Goal: Contribute content

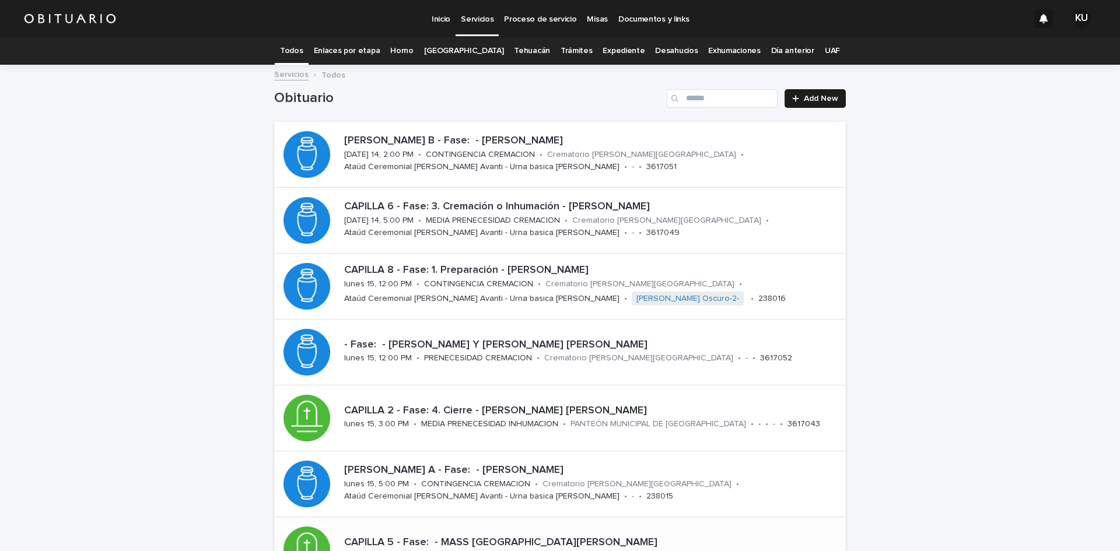
click at [483, 527] on div "CAPILLA 5 - Fase: - MASS [PERSON_NAME] DEL [PERSON_NAME][DATE] 16, 12:00 PM • P…" at bounding box center [560, 549] width 572 height 65
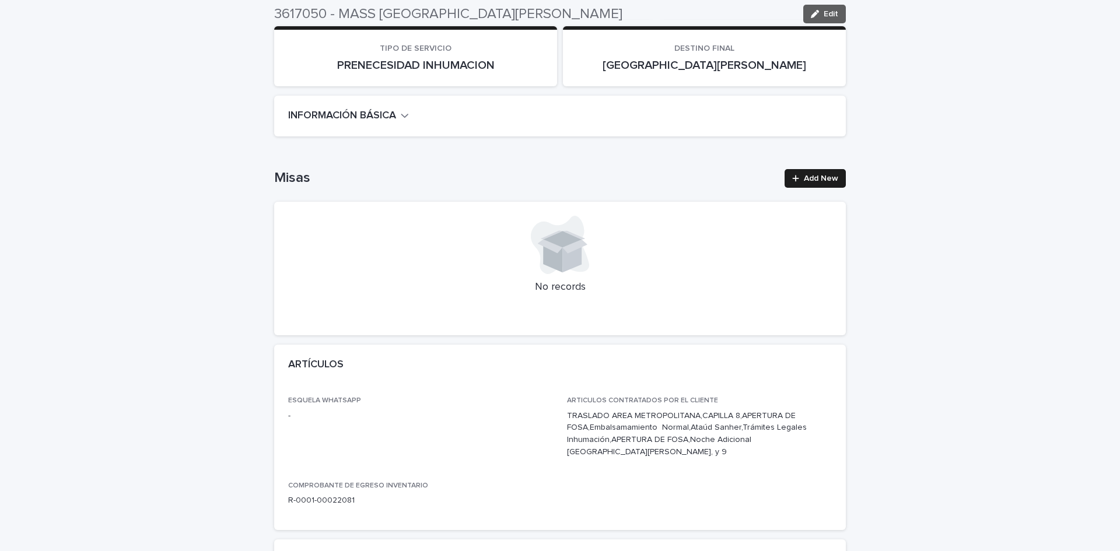
scroll to position [263, 0]
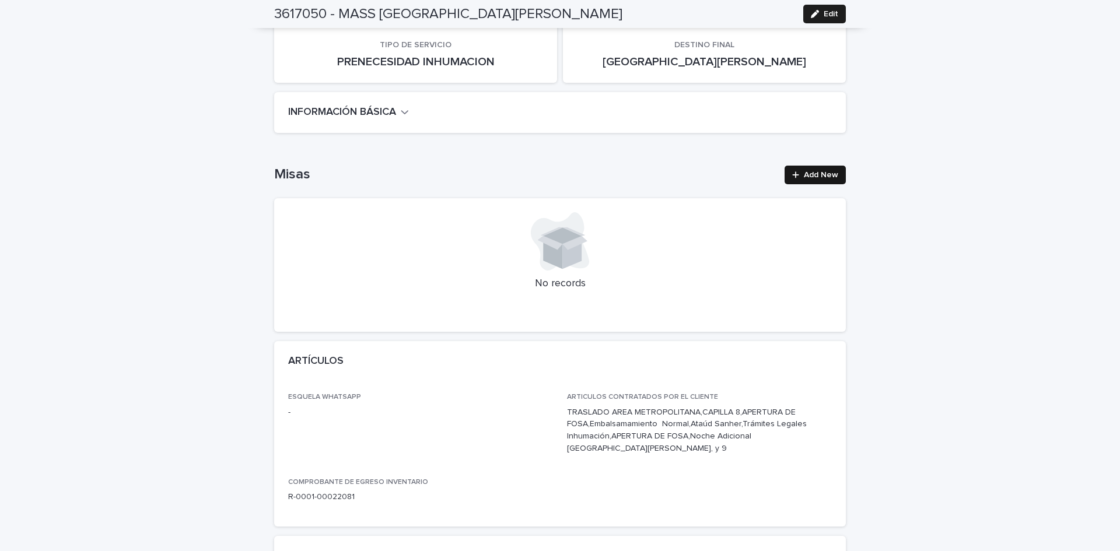
click at [816, 169] on link "Add New" at bounding box center [815, 175] width 61 height 19
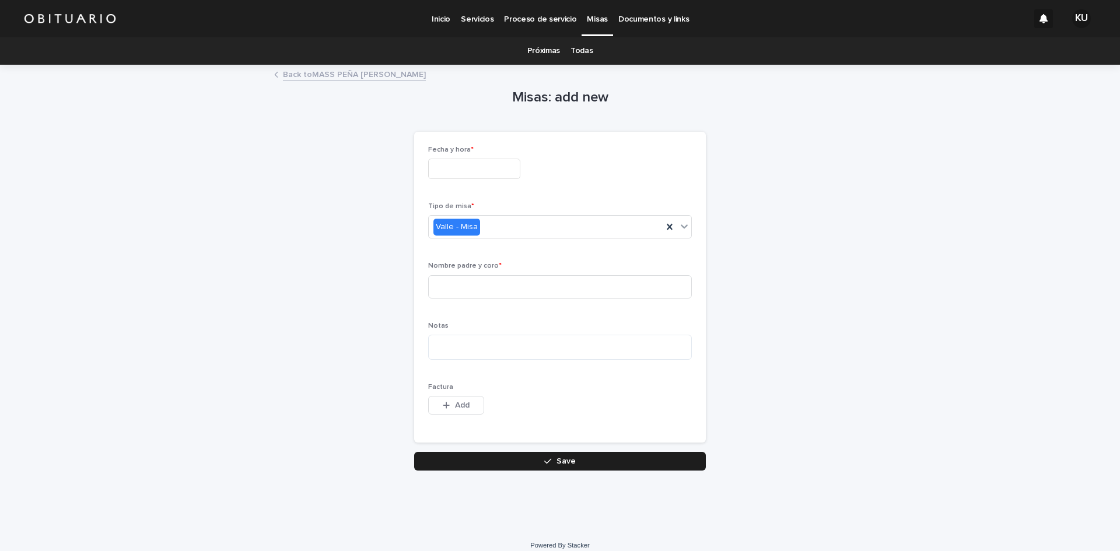
click at [438, 162] on input "text" at bounding box center [474, 169] width 92 height 20
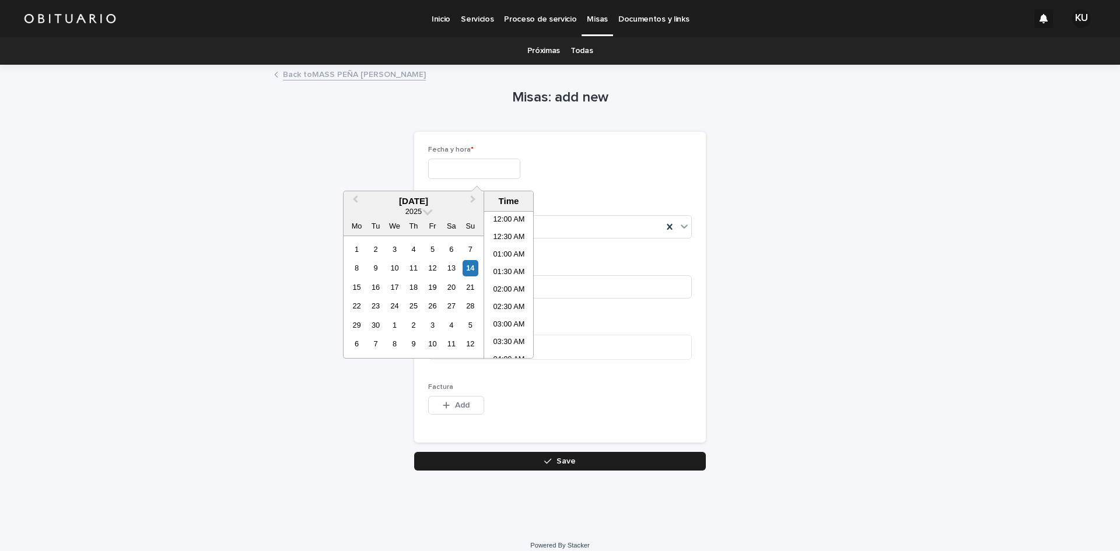
scroll to position [671, 0]
click at [355, 282] on div "15" at bounding box center [357, 287] width 16 height 16
click at [501, 263] on li "10:00 AM" at bounding box center [509, 262] width 50 height 18
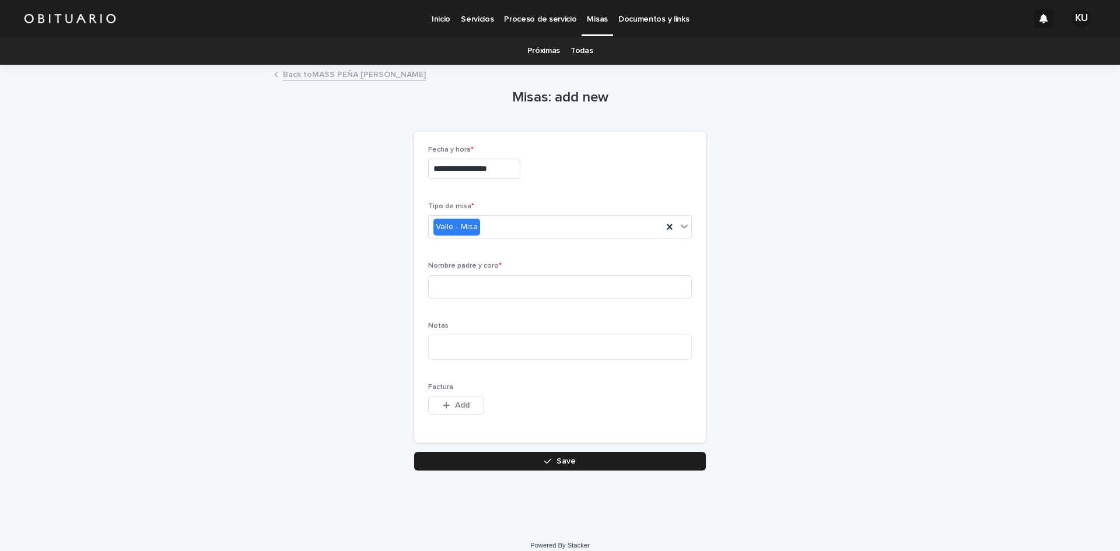
type input "**********"
click at [468, 286] on input at bounding box center [560, 286] width 264 height 23
type input "*"
type input "**********"
click at [569, 458] on span "Save" at bounding box center [566, 461] width 19 height 8
